Goal: Navigation & Orientation: Go to known website

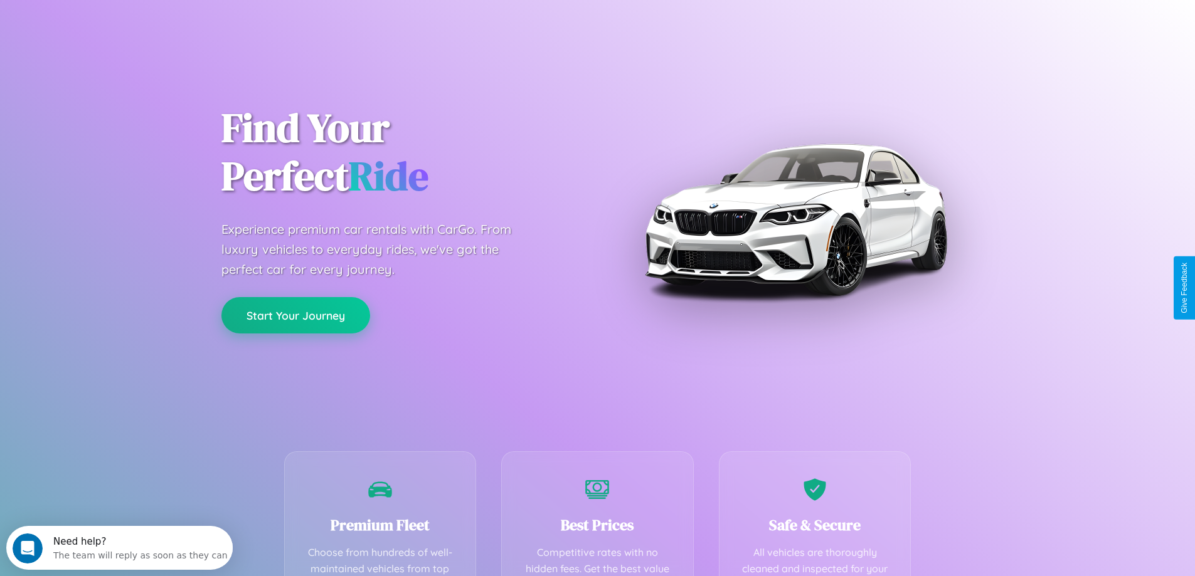
click at [295, 315] on button "Start Your Journey" at bounding box center [295, 315] width 149 height 36
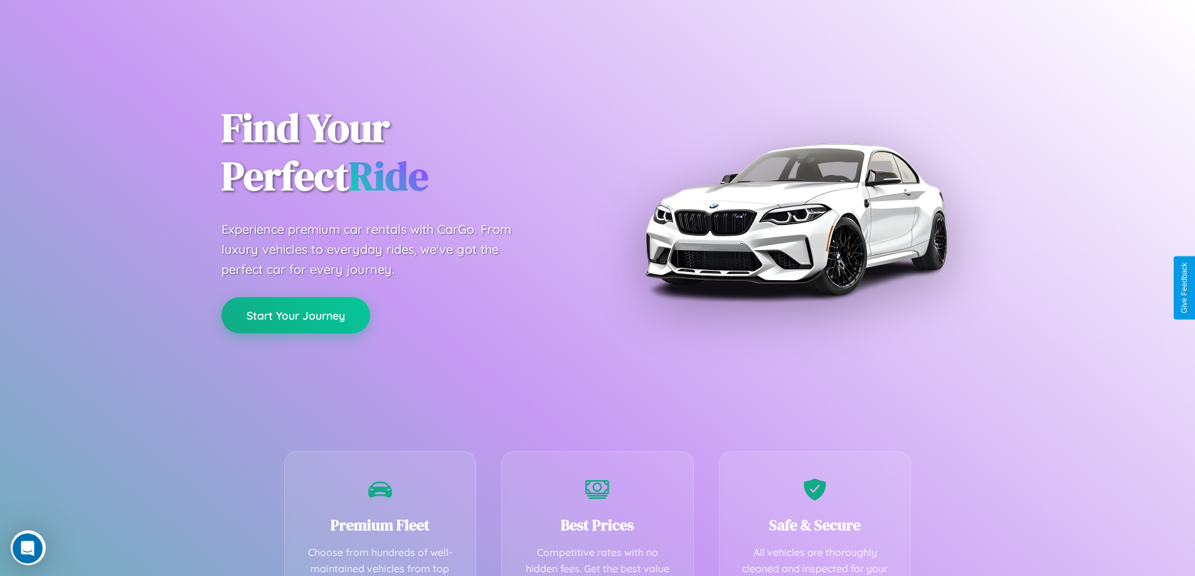
click at [295, 315] on button "Start Your Journey" at bounding box center [295, 315] width 149 height 36
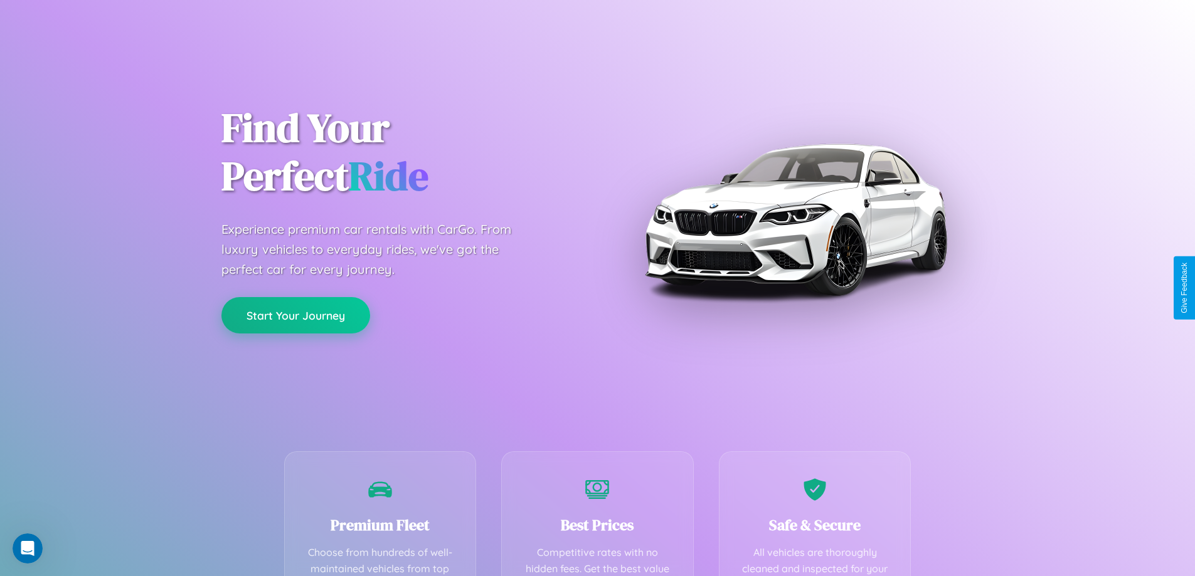
click at [295, 315] on button "Start Your Journey" at bounding box center [295, 315] width 149 height 36
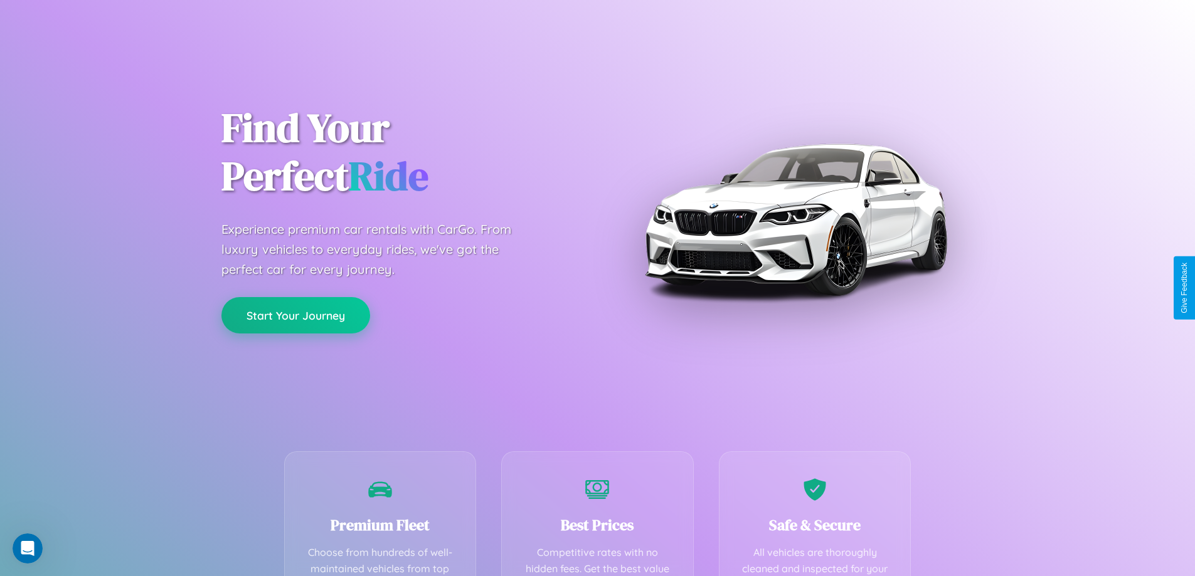
click at [295, 315] on button "Start Your Journey" at bounding box center [295, 315] width 149 height 36
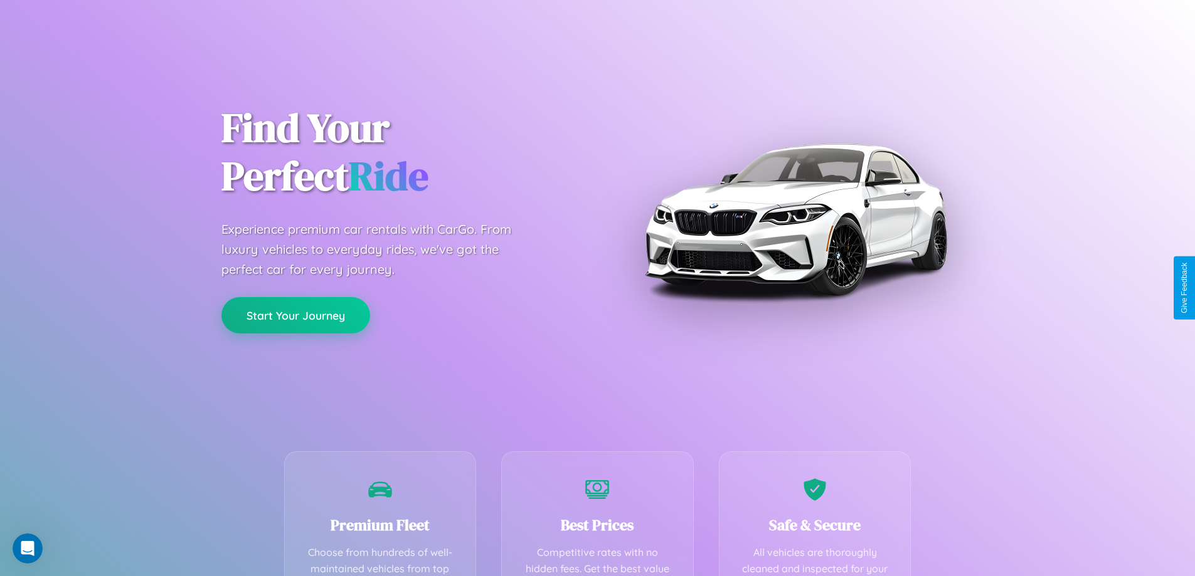
click at [295, 315] on button "Start Your Journey" at bounding box center [295, 315] width 149 height 36
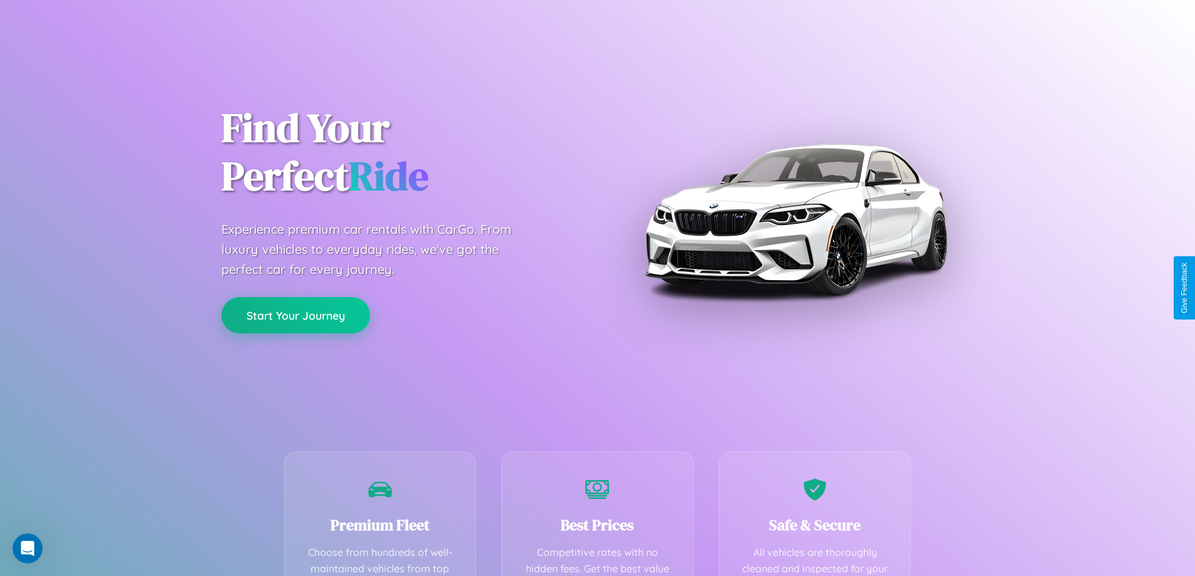
click at [295, 315] on button "Start Your Journey" at bounding box center [295, 315] width 149 height 36
